Goal: Navigation & Orientation: Find specific page/section

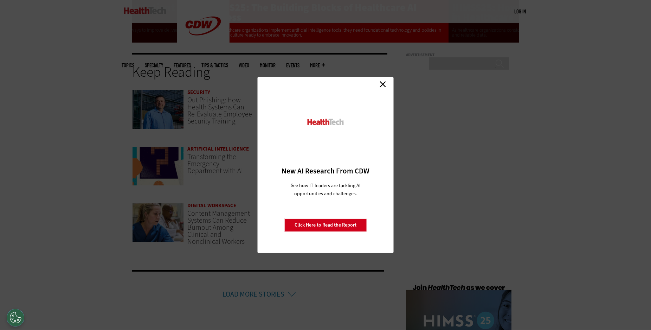
scroll to position [1480, 0]
click at [435, 241] on div "Close New AI Research From CDW See how IT leaders are tackling AI opportunities…" at bounding box center [325, 165] width 651 height 330
click at [198, 253] on div "Close New AI Research From CDW See how IT leaders are tackling AI opportunities…" at bounding box center [325, 165] width 651 height 330
drag, startPoint x: 198, startPoint y: 253, endPoint x: 262, endPoint y: 187, distance: 91.7
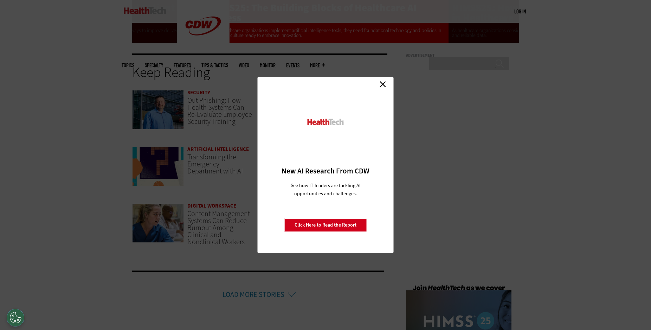
click at [212, 239] on div "Close New AI Research From CDW See how IT leaders are tackling AI opportunities…" at bounding box center [325, 165] width 651 height 330
click at [374, 123] on div at bounding box center [325, 129] width 111 height 73
click at [332, 228] on link "Click Here to Read the Report" at bounding box center [325, 224] width 82 height 13
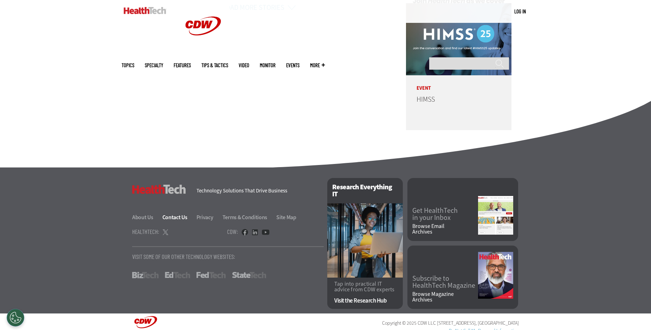
scroll to position [1768, 0]
click at [141, 215] on link "About Us" at bounding box center [146, 216] width 29 height 7
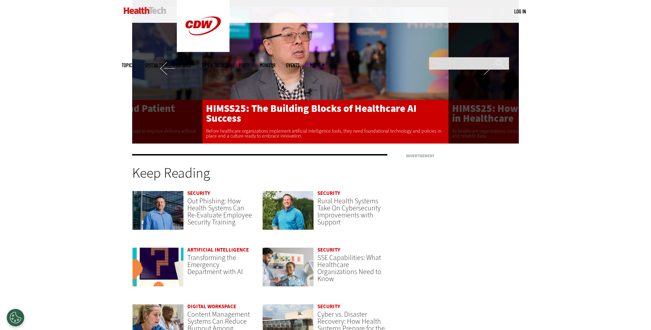
scroll to position [1373, 0]
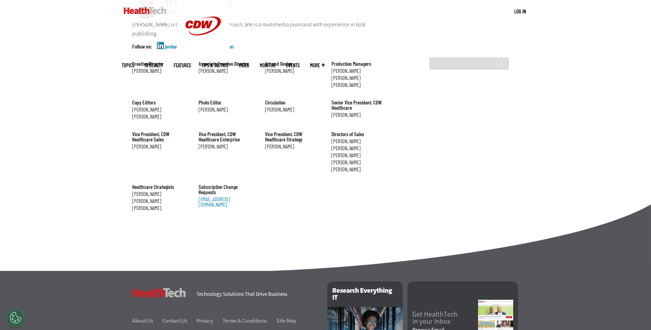
scroll to position [777, 0]
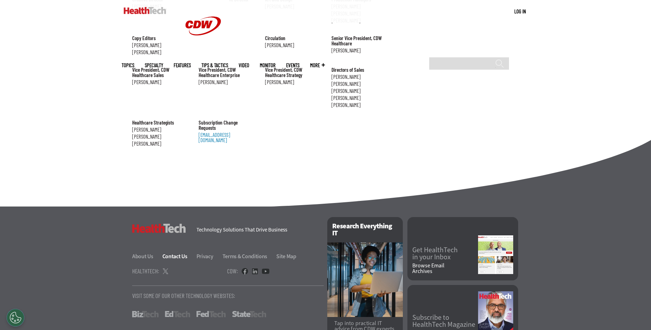
click at [176, 252] on link "Contact Us" at bounding box center [178, 255] width 33 height 7
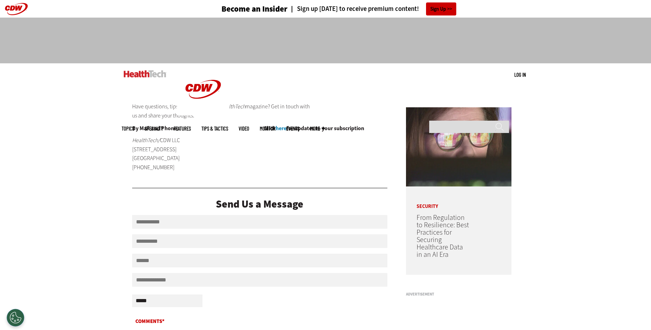
click at [296, 128] on h4 "Click here for updates to your subscription" at bounding box center [325, 128] width 123 height 6
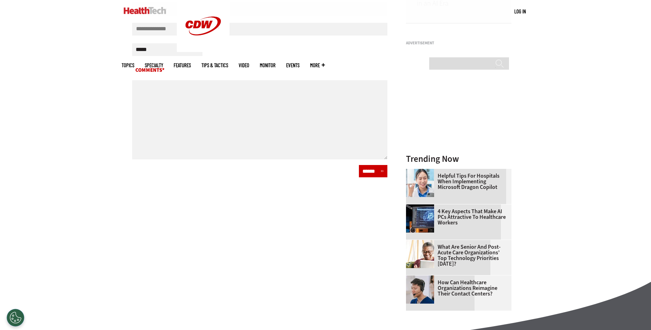
scroll to position [439, 0]
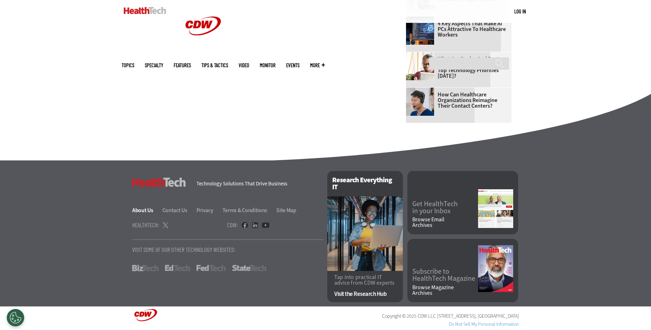
click at [154, 211] on link "About Us" at bounding box center [146, 209] width 29 height 7
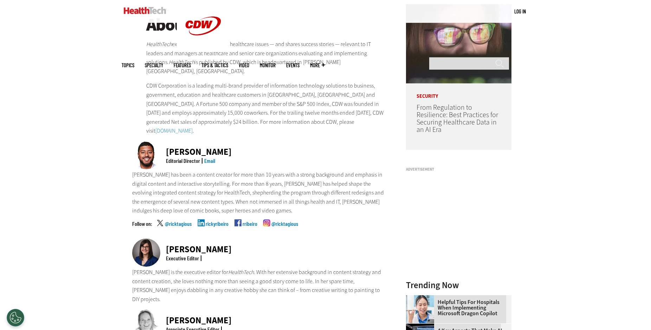
scroll to position [108, 0]
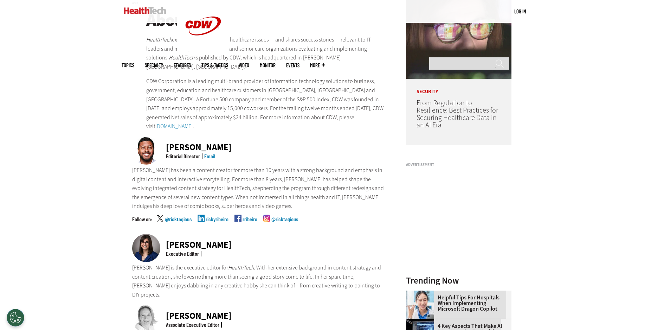
click at [151, 136] on img at bounding box center [146, 150] width 28 height 28
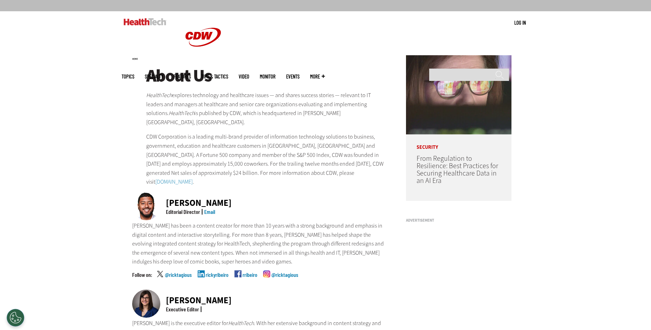
scroll to position [0, 0]
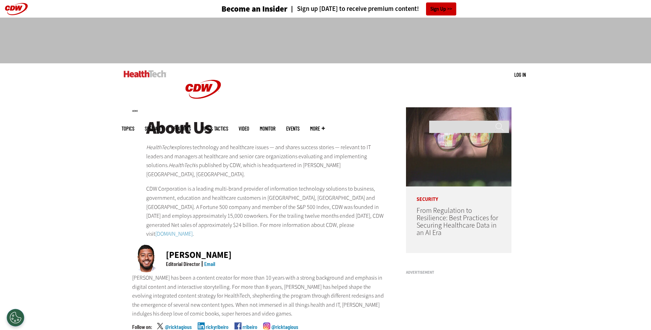
click at [151, 75] on img at bounding box center [145, 73] width 43 height 7
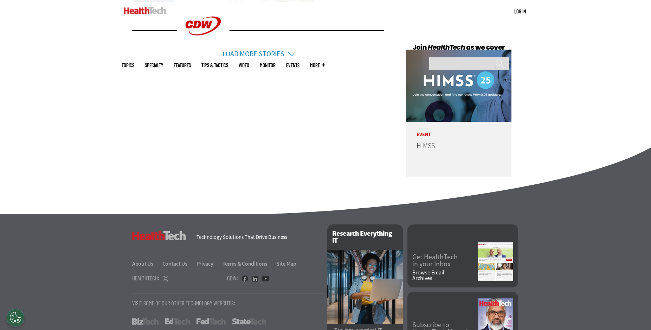
scroll to position [1773, 0]
